Goal: Entertainment & Leisure: Consume media (video, audio)

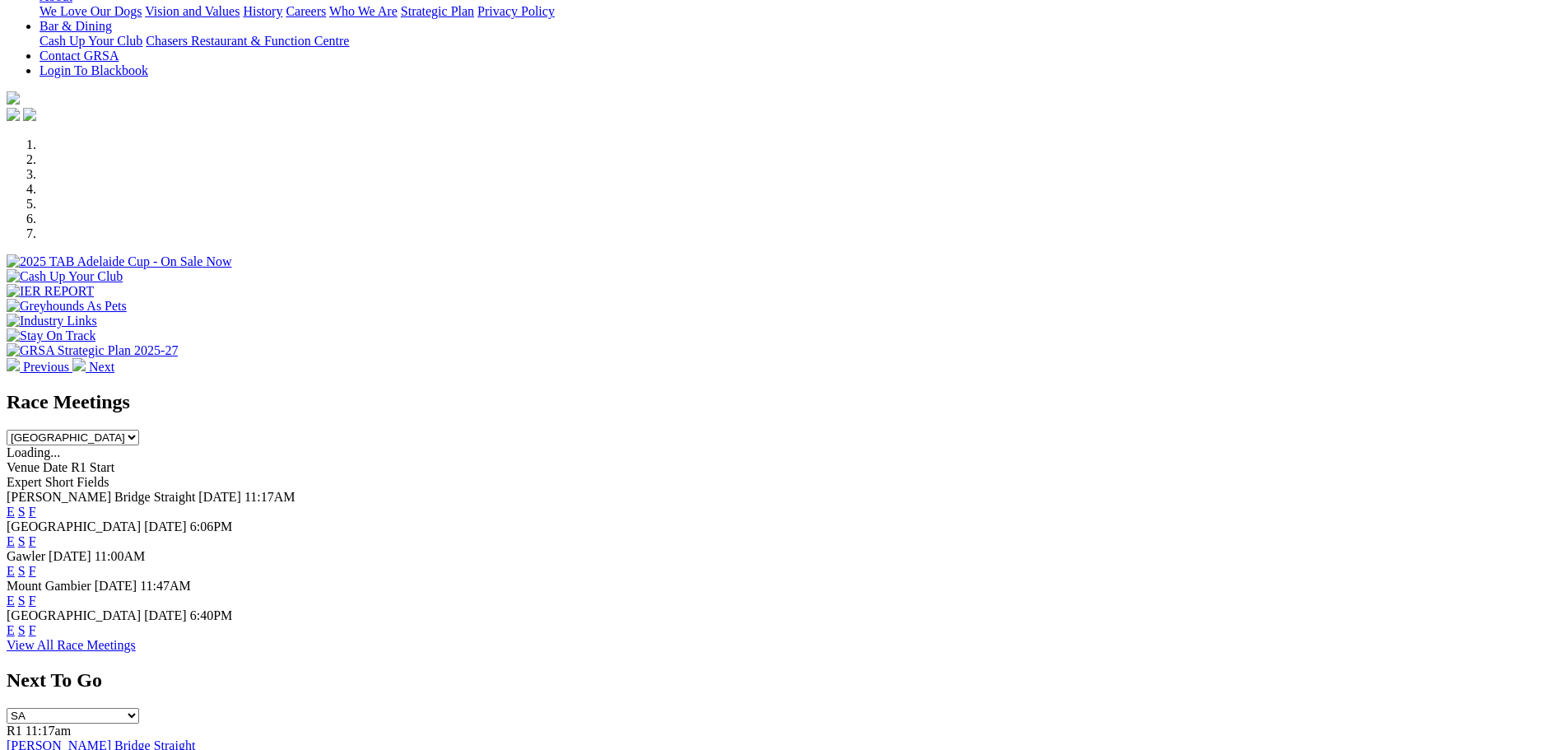
scroll to position [412, 0]
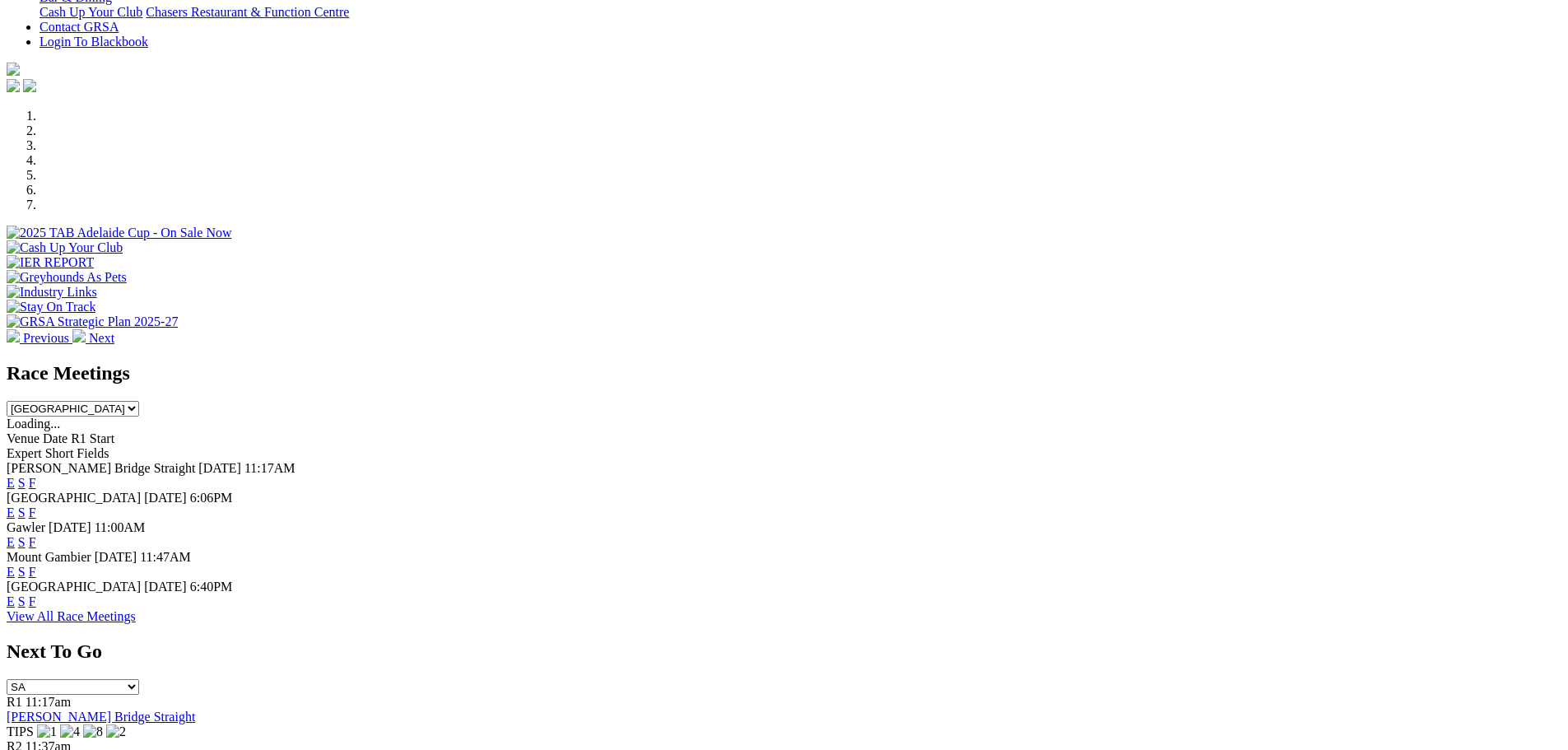
click at [37, 505] on link "F" at bounding box center [33, 512] width 8 height 14
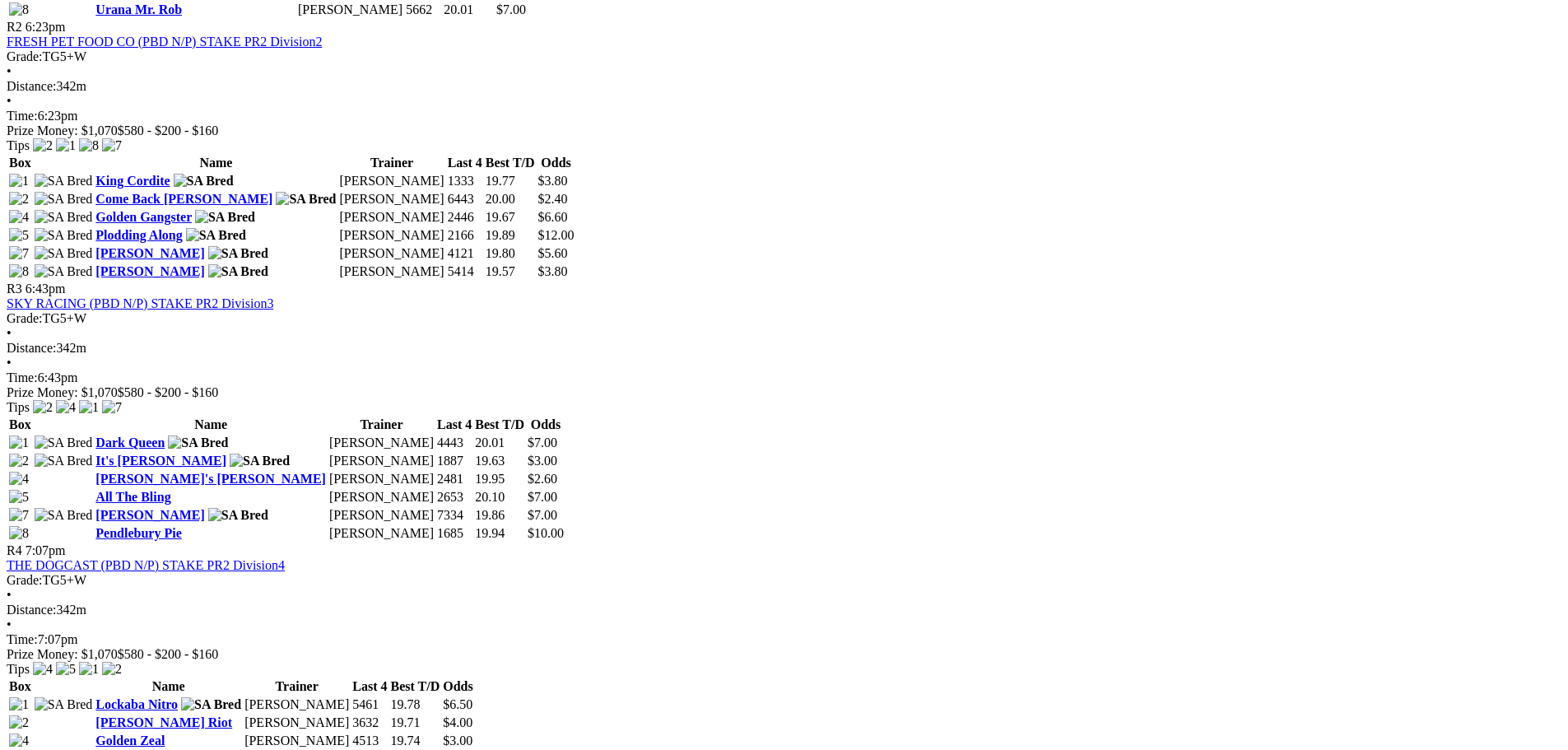
scroll to position [1153, 0]
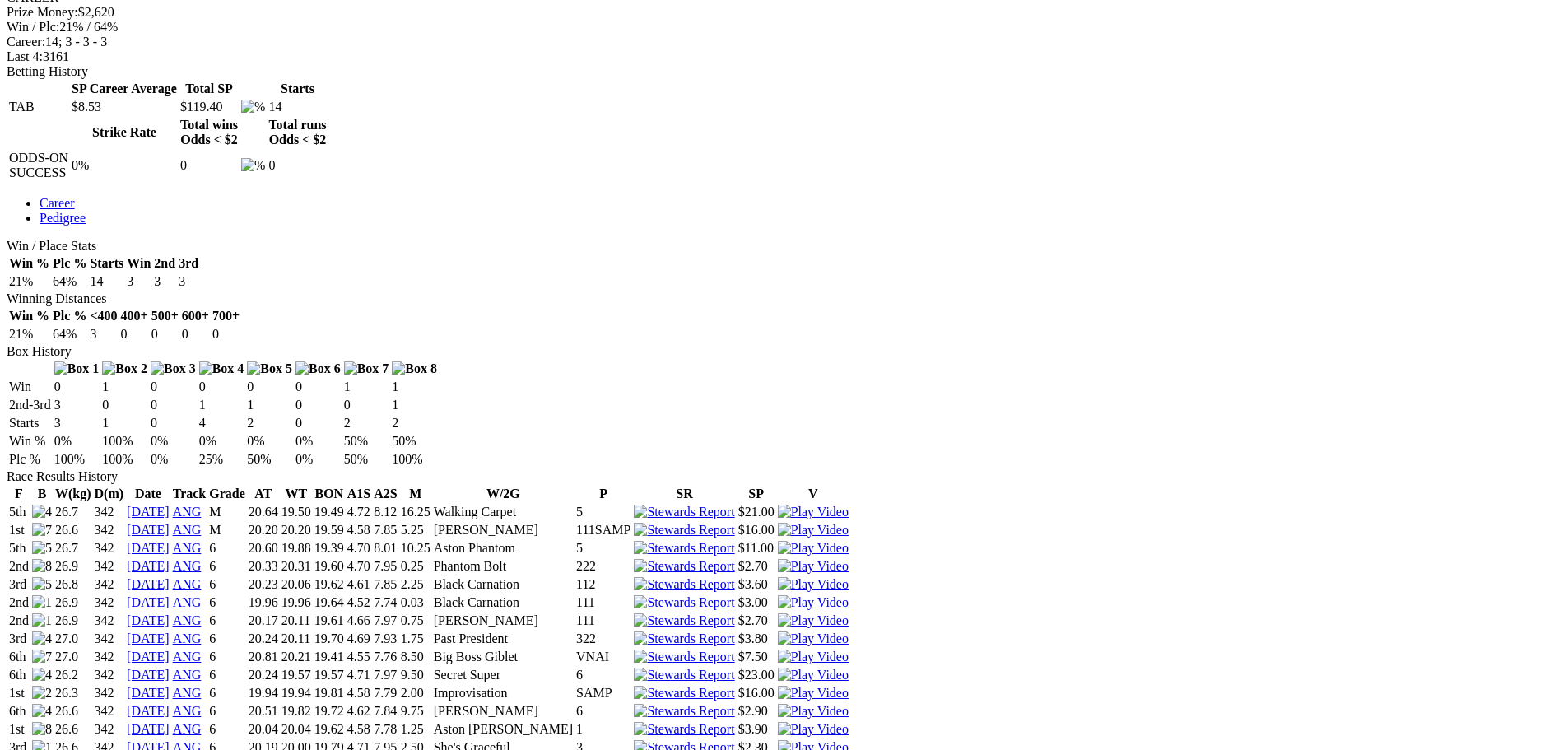
scroll to position [741, 0]
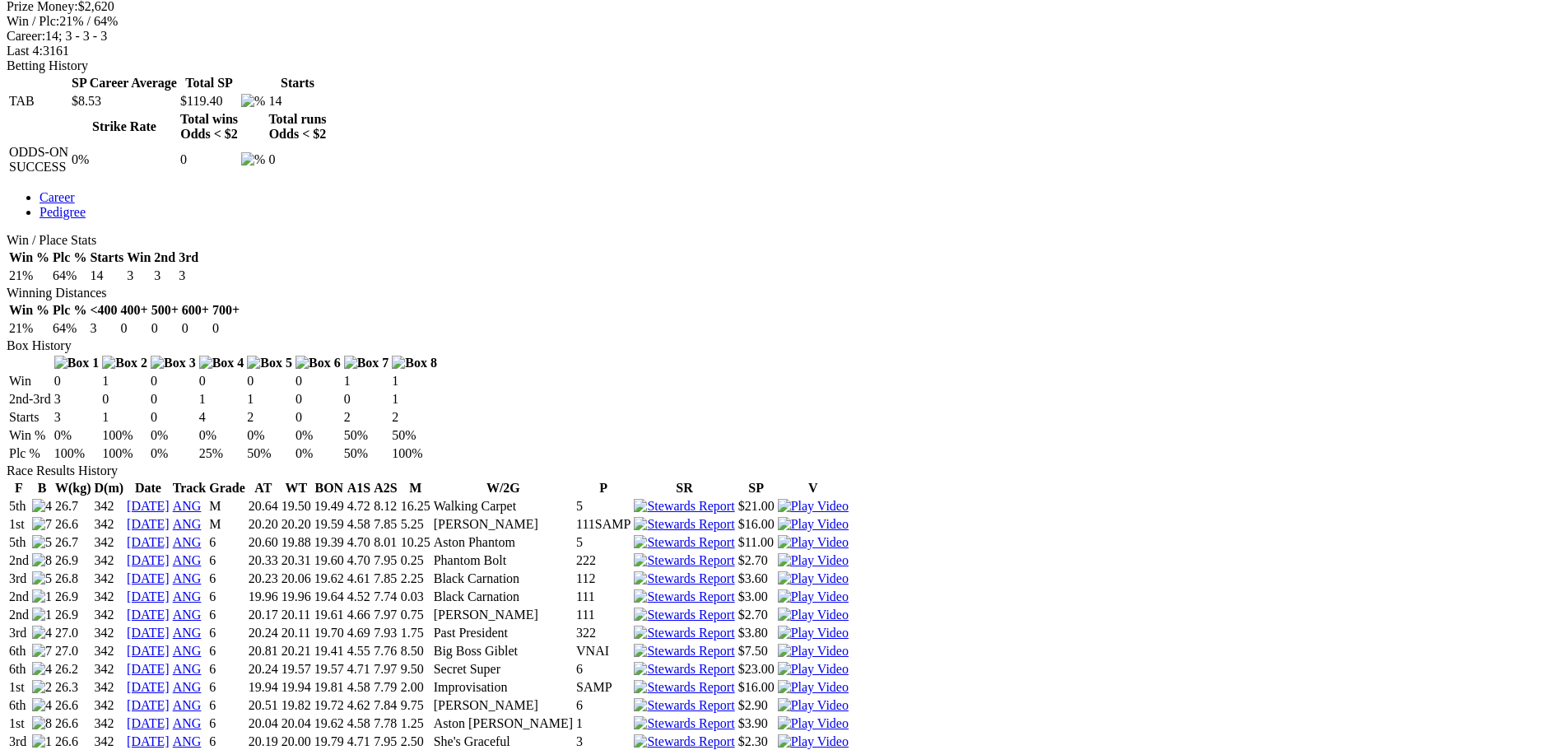
click at [849, 734] on img at bounding box center [813, 741] width 71 height 15
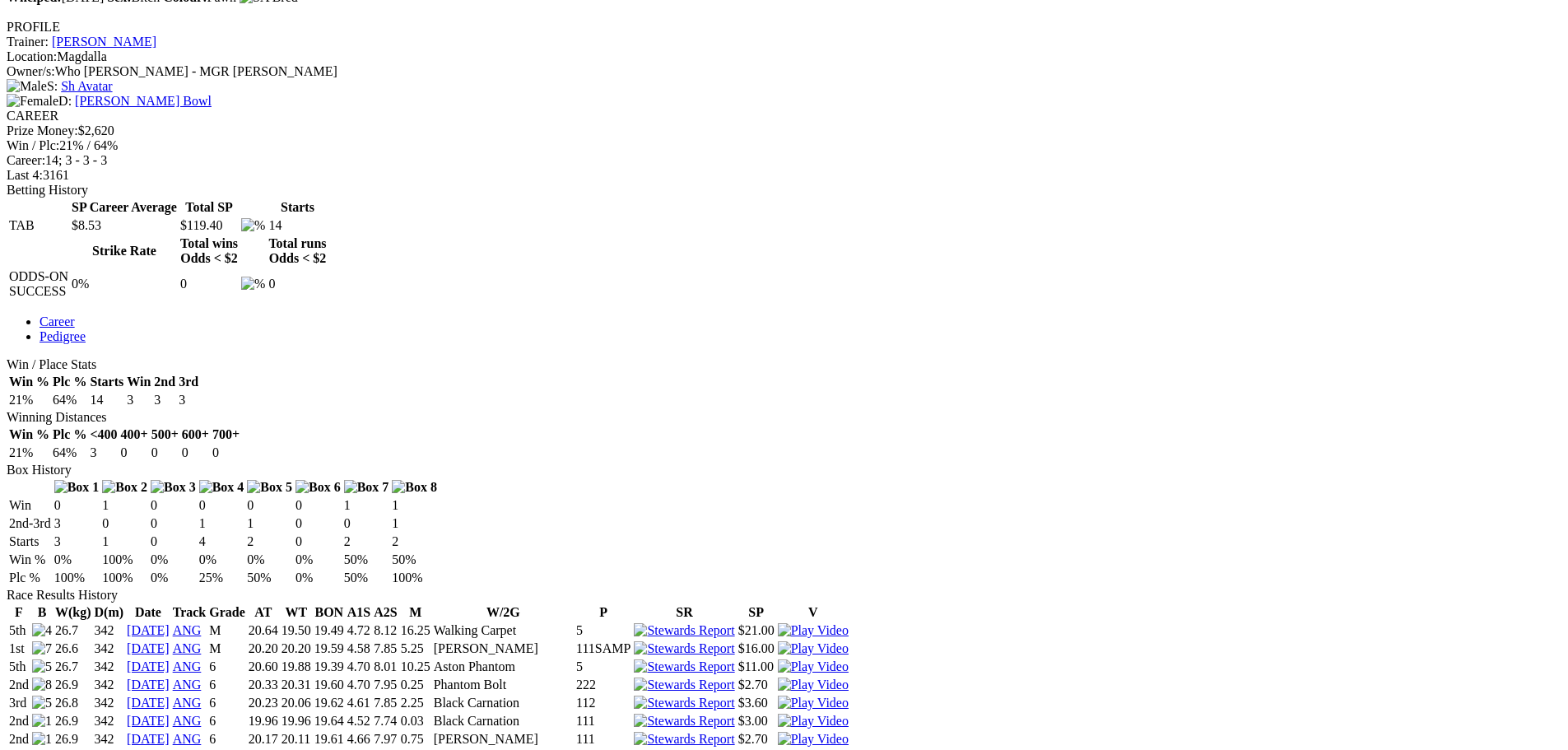
scroll to position [493, 0]
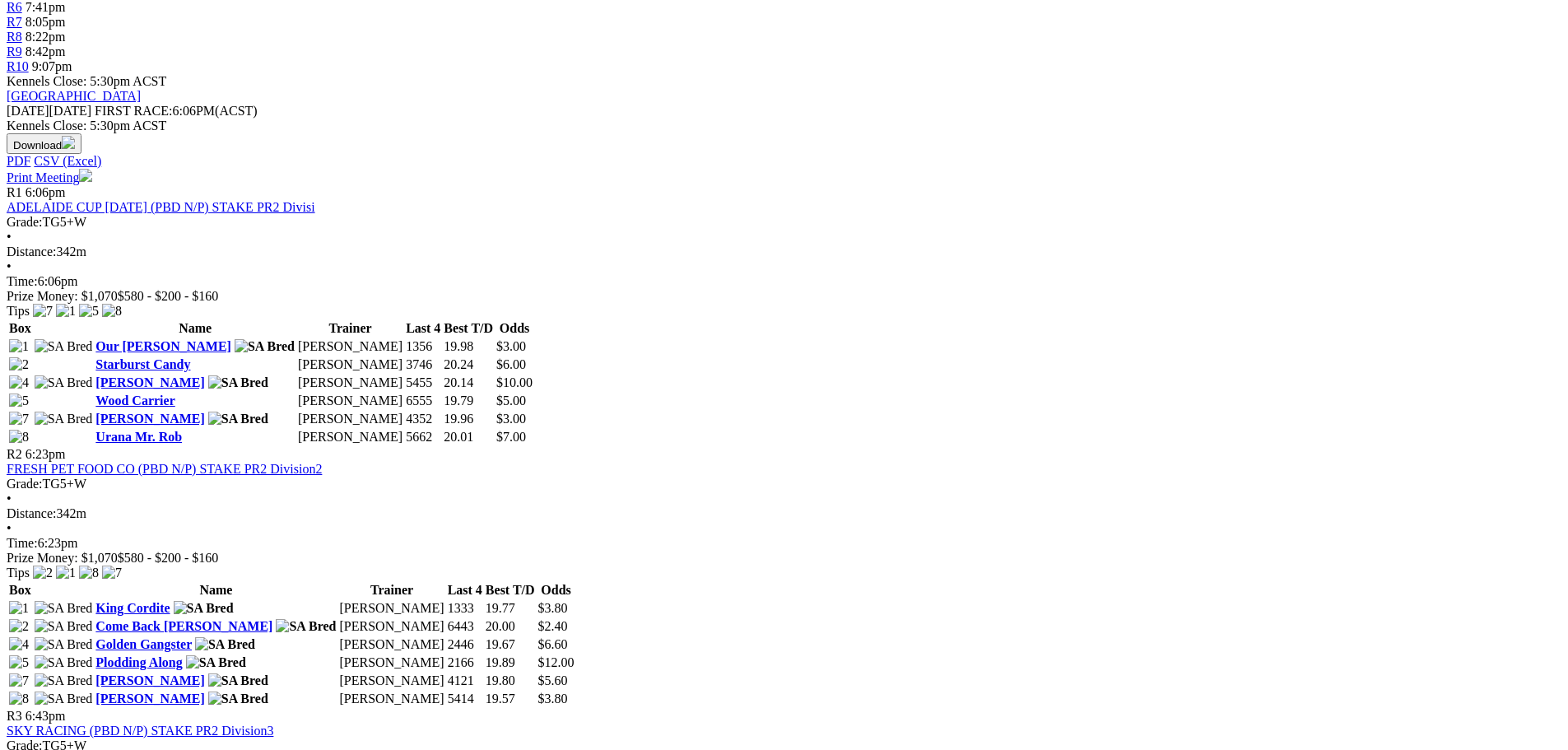
scroll to position [82, 0]
